Goal: Information Seeking & Learning: Learn about a topic

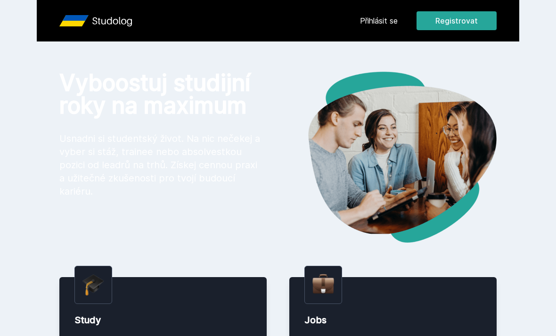
click at [386, 26] on div "Přihlásit se Registrovat" at bounding box center [428, 20] width 137 height 19
click at [386, 18] on link "Přihlásit se" at bounding box center [379, 20] width 38 height 11
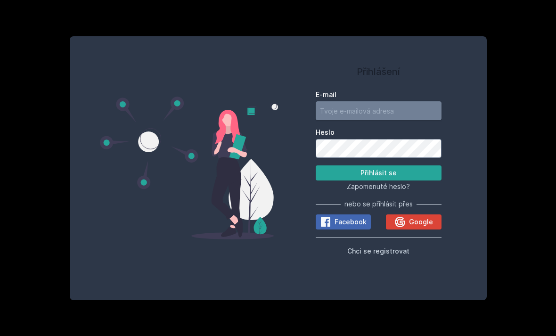
click at [377, 120] on input "E-mail" at bounding box center [379, 110] width 126 height 19
type input "[EMAIL_ADDRESS][DOMAIN_NAME]"
click at [378, 180] on button "Přihlásit se" at bounding box center [379, 172] width 126 height 15
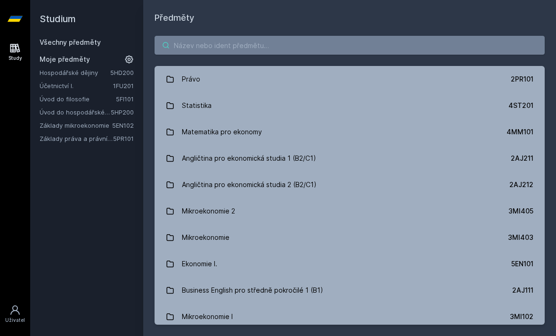
click at [189, 54] on input "search" at bounding box center [350, 45] width 390 height 19
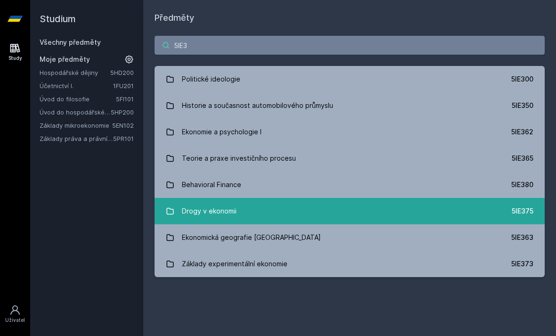
type input "5IE3"
click at [238, 217] on link "Drogy v ekonomii 5IE375" at bounding box center [350, 211] width 390 height 26
click at [251, 216] on link "Drogy v ekonomii 5IE375" at bounding box center [350, 211] width 390 height 26
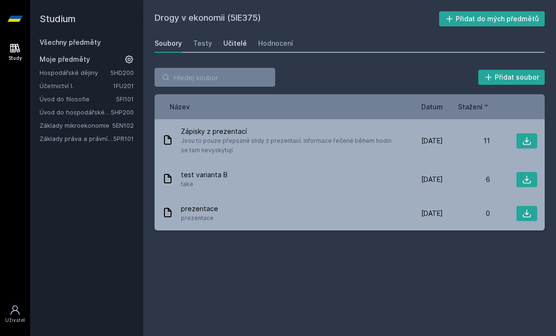
click at [242, 43] on div "Učitelé" at bounding box center [235, 43] width 24 height 9
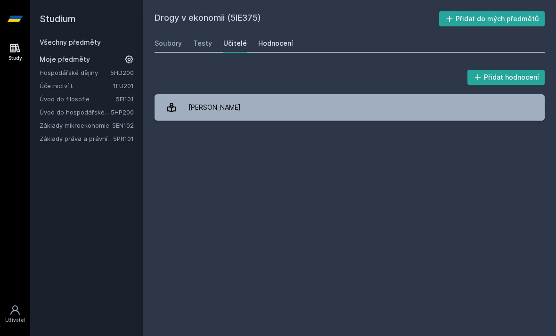
click at [266, 47] on div "Hodnocení" at bounding box center [275, 43] width 35 height 9
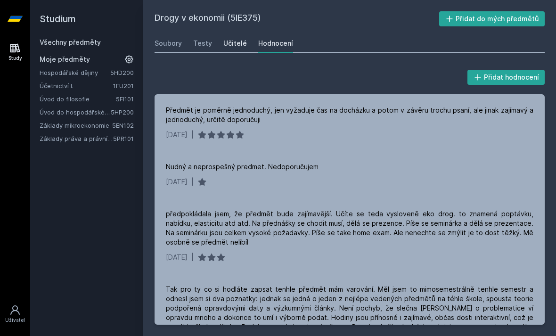
click at [236, 42] on div "Učitelé" at bounding box center [235, 43] width 24 height 9
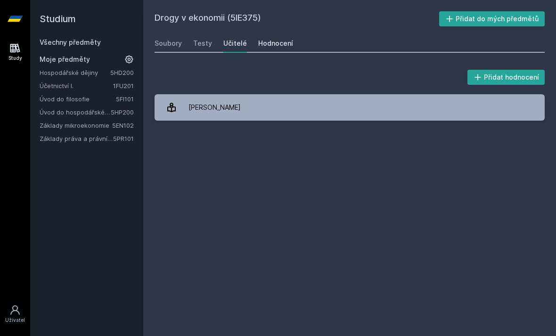
click at [269, 48] on link "Hodnocení" at bounding box center [275, 43] width 35 height 19
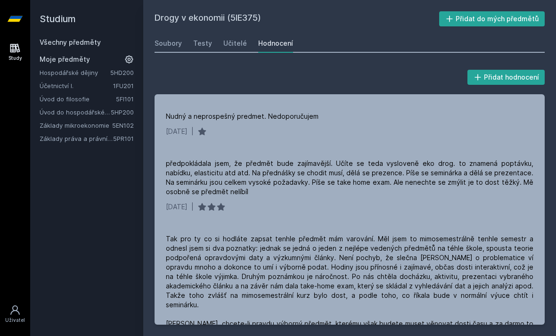
scroll to position [30, 0]
click at [236, 39] on div "Učitelé" at bounding box center [235, 43] width 24 height 9
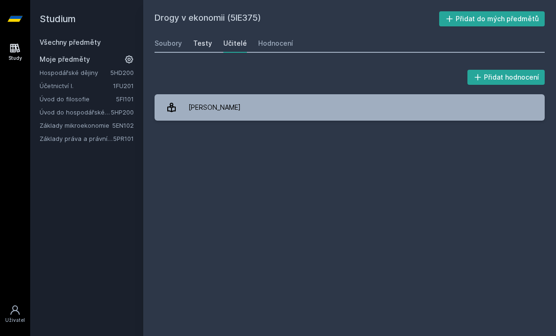
click at [207, 39] on div "Testy" at bounding box center [202, 43] width 19 height 9
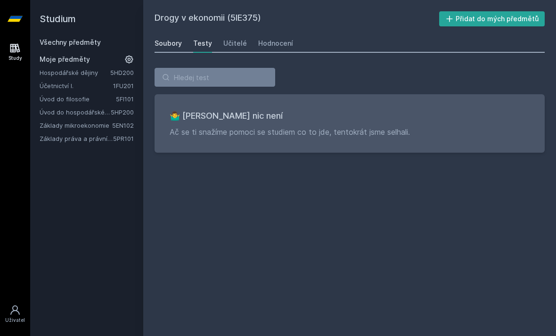
click at [172, 34] on link "Soubory" at bounding box center [168, 43] width 27 height 19
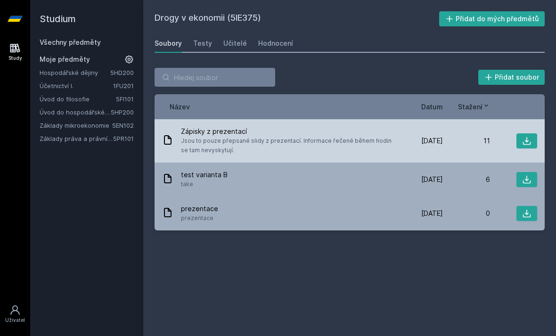
click at [280, 136] on span "Jsou to pouze přepsané slidy z prezentací. Informace řečené během hodin se tam …" at bounding box center [286, 145] width 211 height 19
click at [289, 136] on span "Jsou to pouze přepsané slidy z prezentací. Informace řečené během hodin se tam …" at bounding box center [286, 145] width 211 height 19
click at [529, 136] on icon at bounding box center [526, 140] width 9 height 9
